Goal: Transaction & Acquisition: Subscribe to service/newsletter

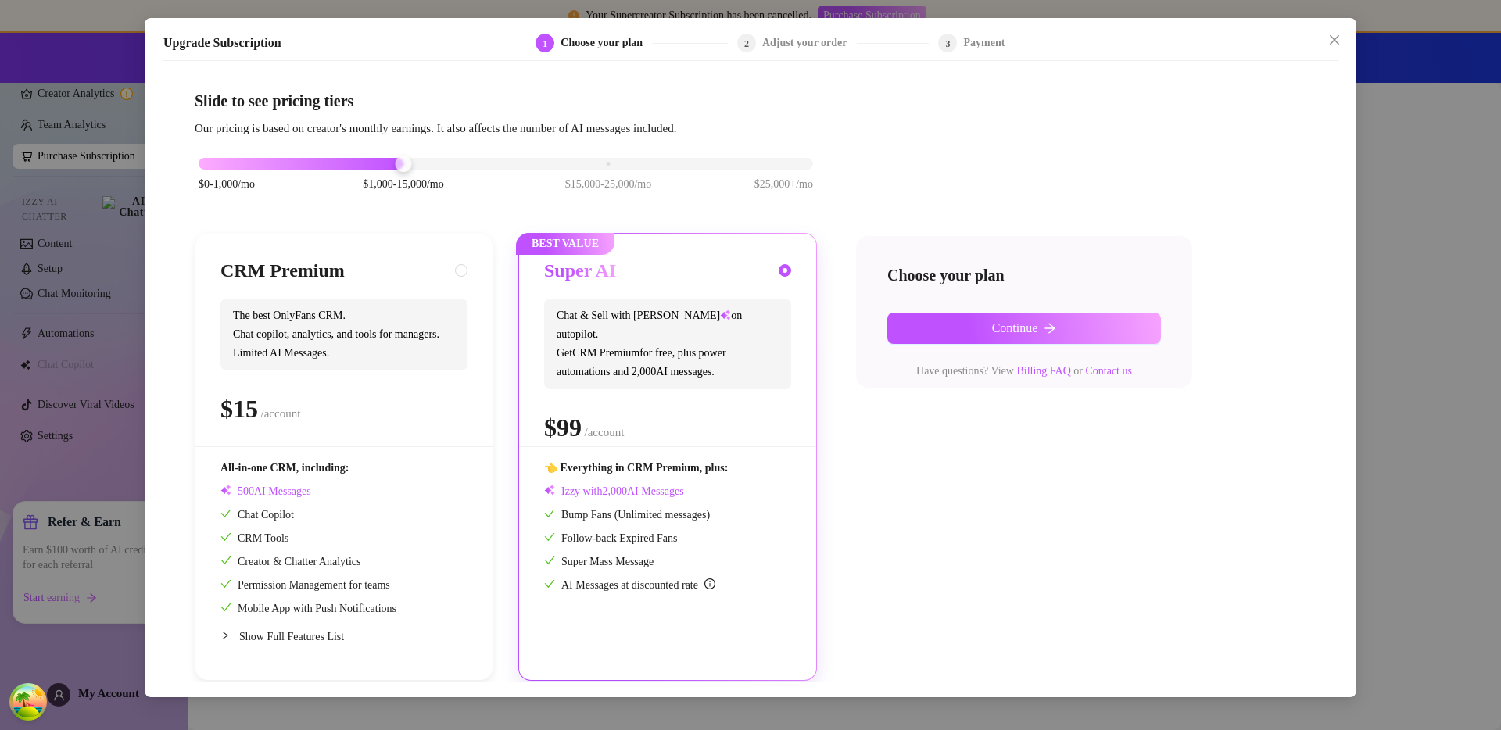
click at [1495, 216] on div "Upgrade Subscription 1 Choose your plan 2 Adjust your order 3 Payment Slide to …" at bounding box center [750, 365] width 1501 height 730
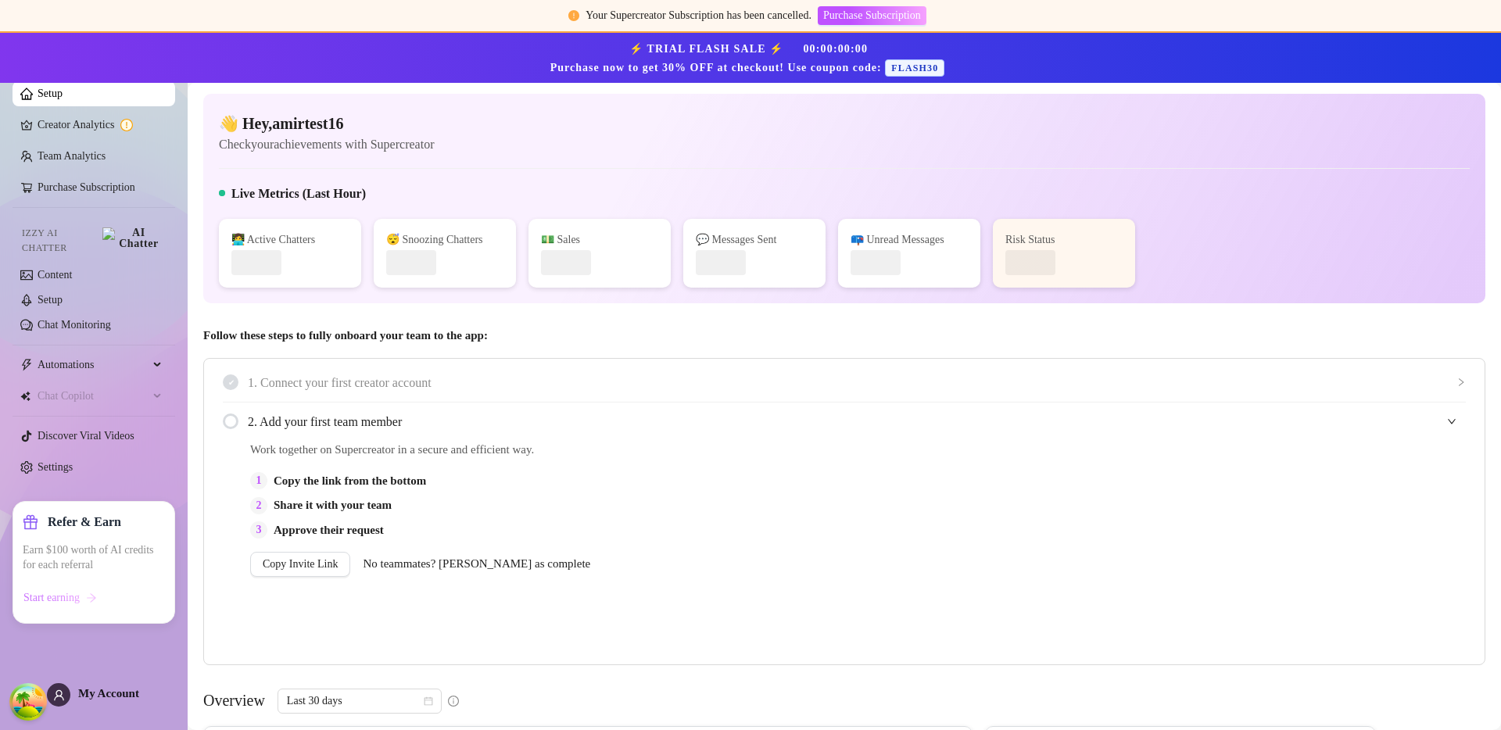
click at [89, 603] on button "Start earning" at bounding box center [60, 597] width 75 height 25
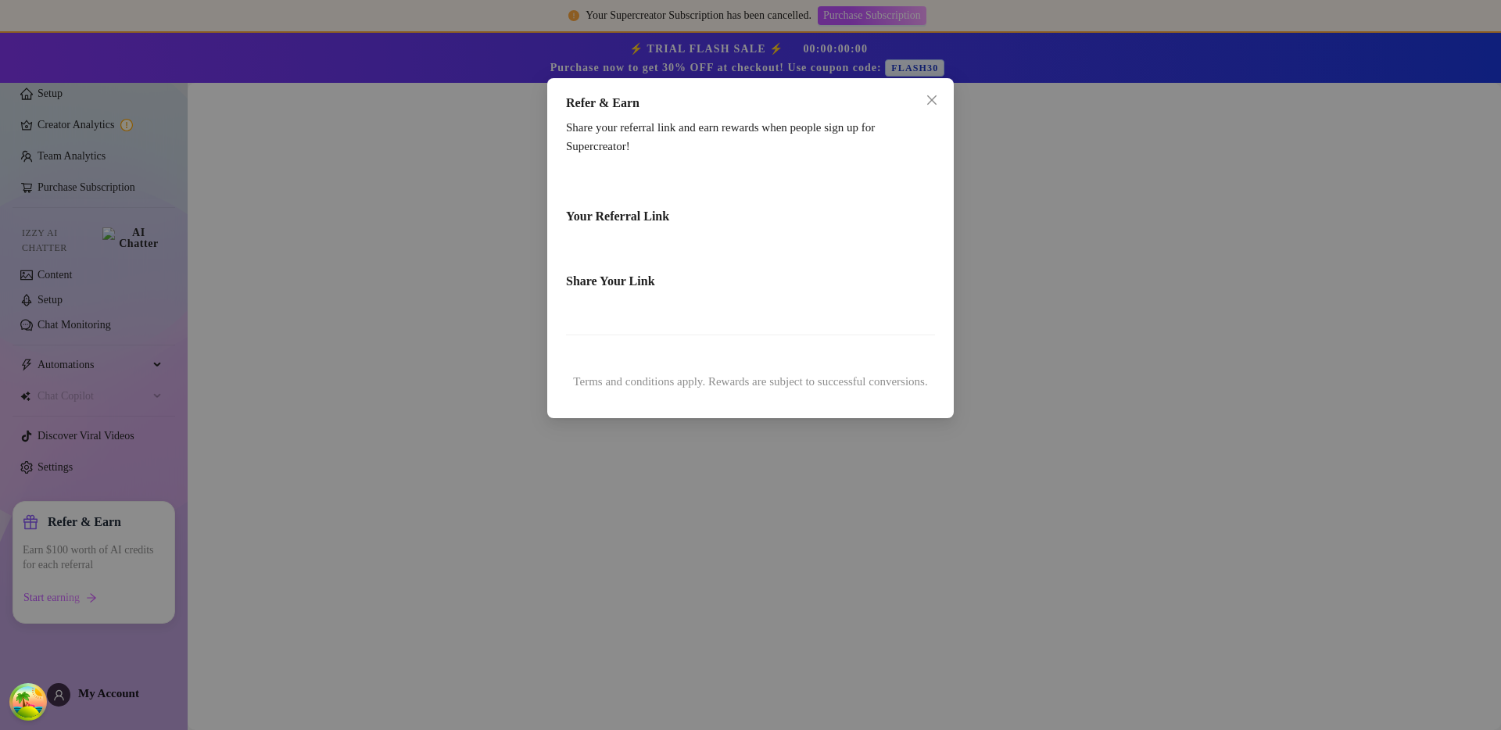
click at [682, 256] on div "Share Your Link" at bounding box center [750, 274] width 369 height 46
